Goal: Information Seeking & Learning: Learn about a topic

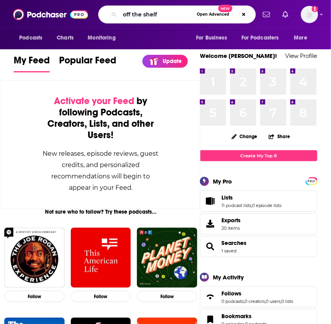
type input "off the shelf"
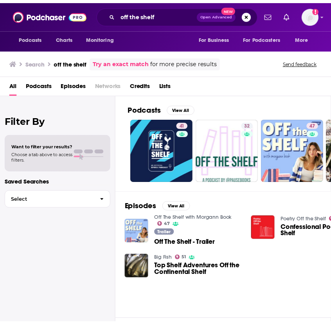
scroll to position [0, 109]
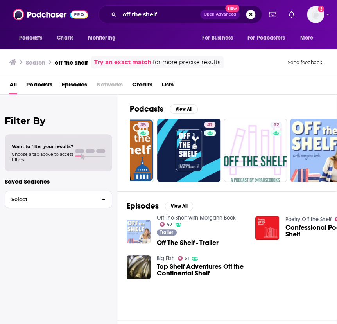
click at [141, 227] on img "Off The Shelf - Trailer" at bounding box center [139, 231] width 24 height 24
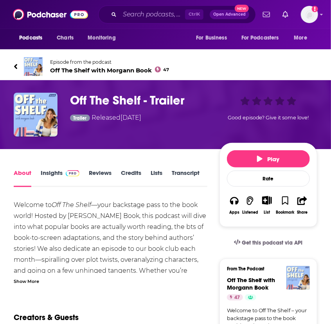
click at [54, 176] on link "Insights" at bounding box center [60, 178] width 39 height 18
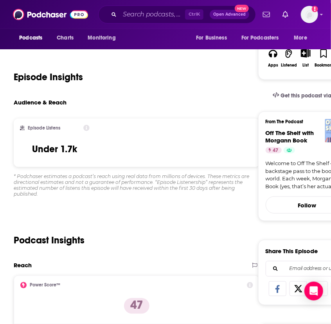
scroll to position [109, 0]
